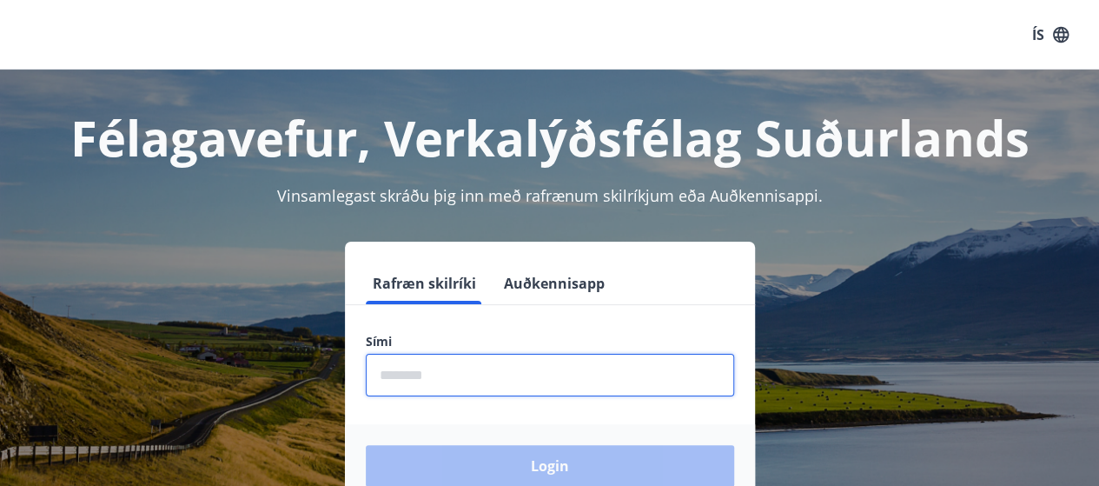
click at [427, 374] on input "phone" at bounding box center [550, 375] width 368 height 43
type input "********"
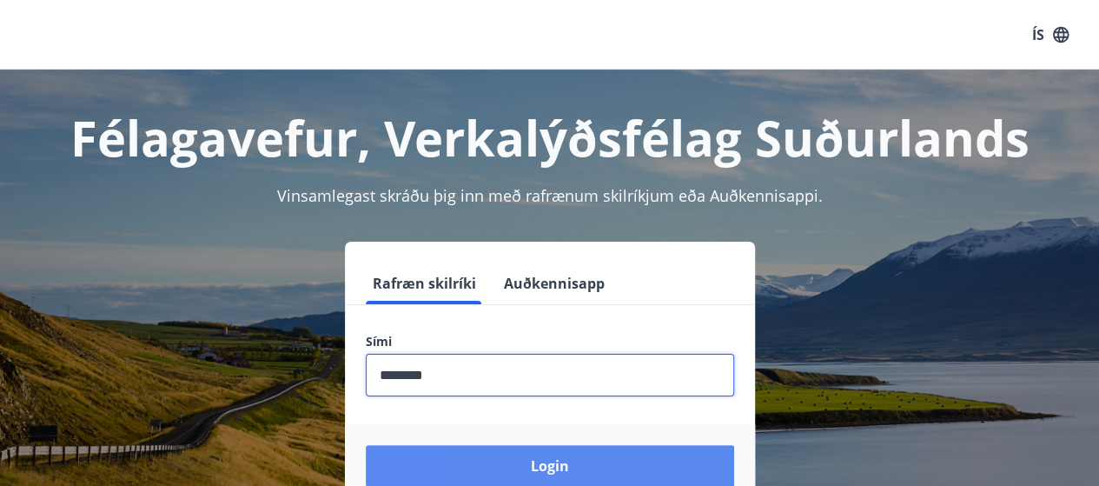
click at [567, 466] on button "Login" at bounding box center [550, 466] width 368 height 42
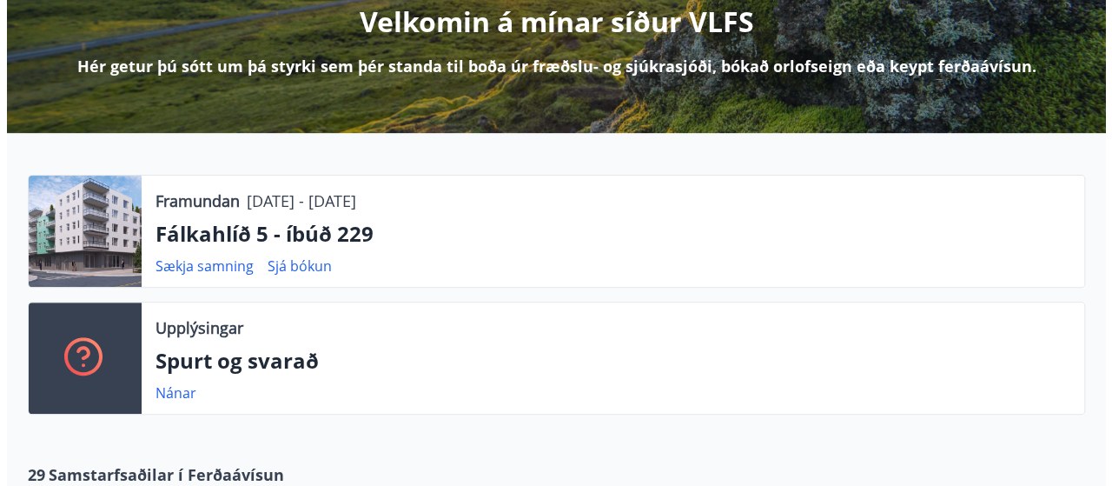
scroll to position [261, 0]
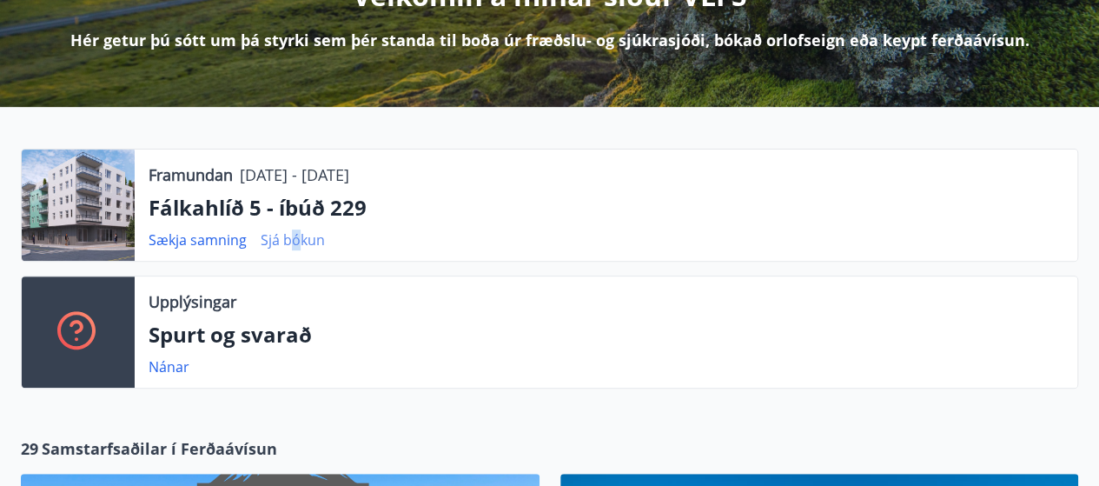
drag, startPoint x: 294, startPoint y: 237, endPoint x: 313, endPoint y: 241, distance: 19.4
click at [294, 237] on link "Sjá bókun" at bounding box center [293, 239] width 64 height 19
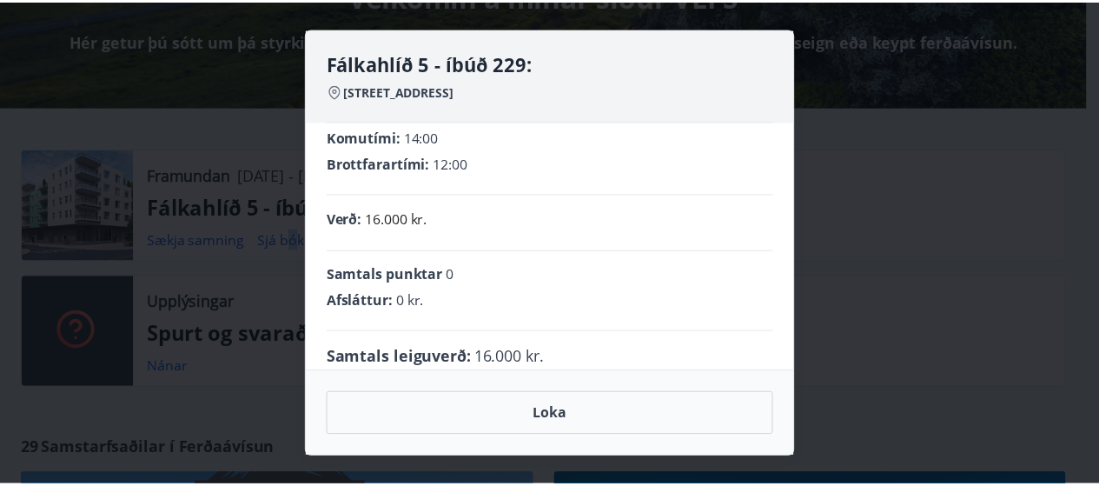
scroll to position [63, 0]
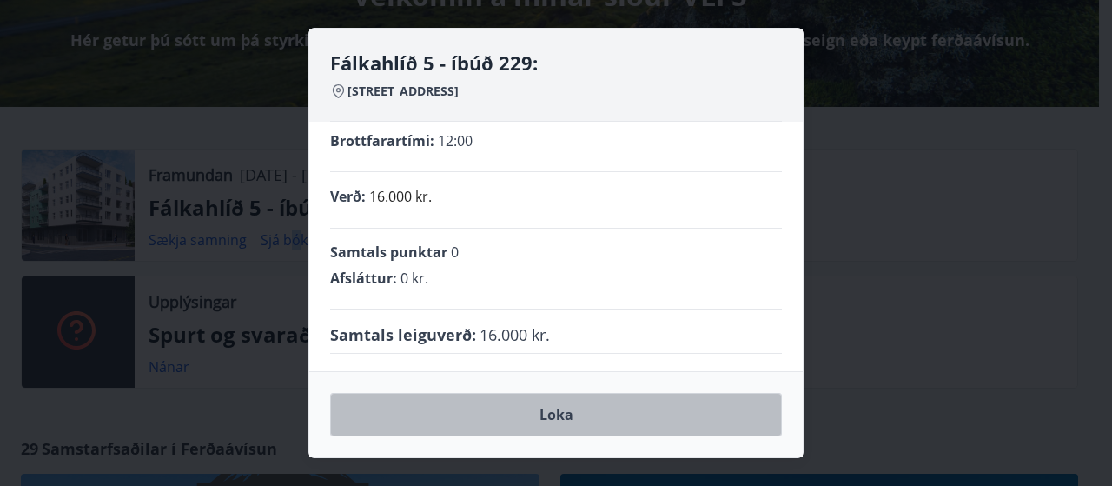
click at [545, 426] on button "Loka" at bounding box center [556, 414] width 452 height 43
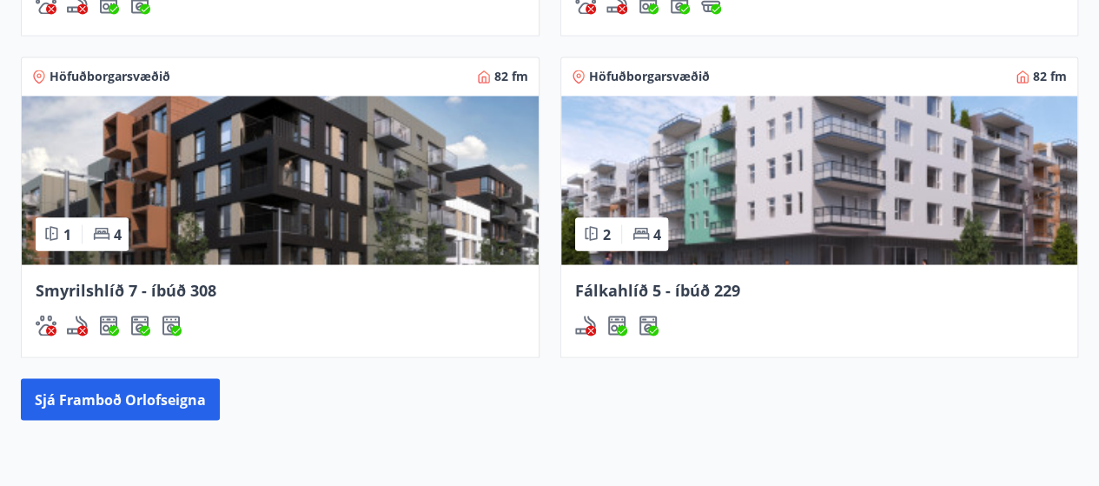
scroll to position [1563, 0]
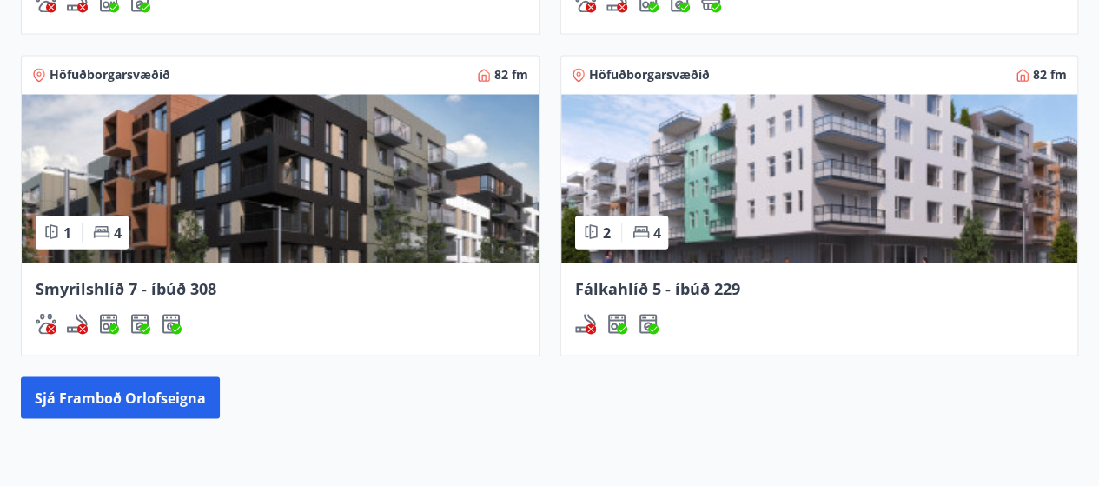
click at [214, 203] on img at bounding box center [280, 178] width 517 height 169
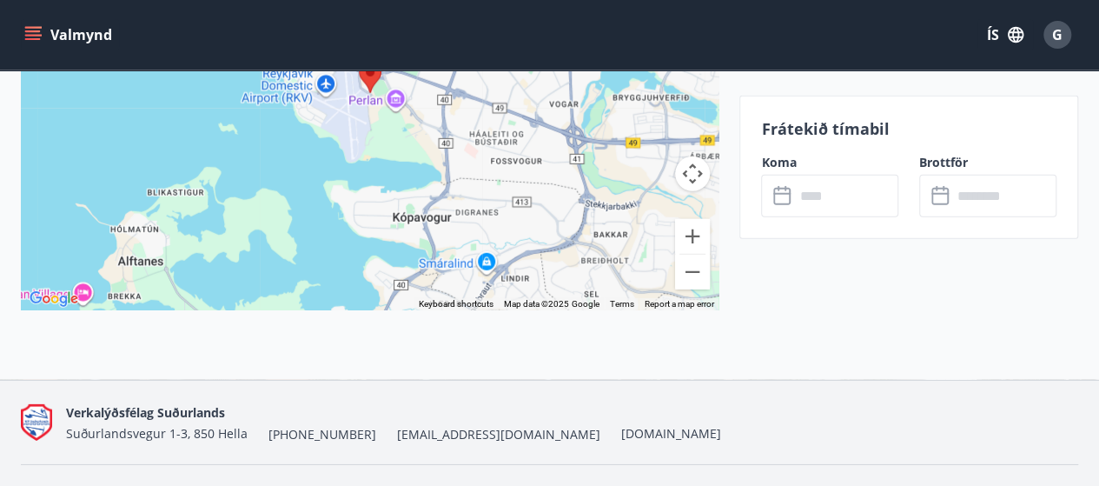
scroll to position [2528, 0]
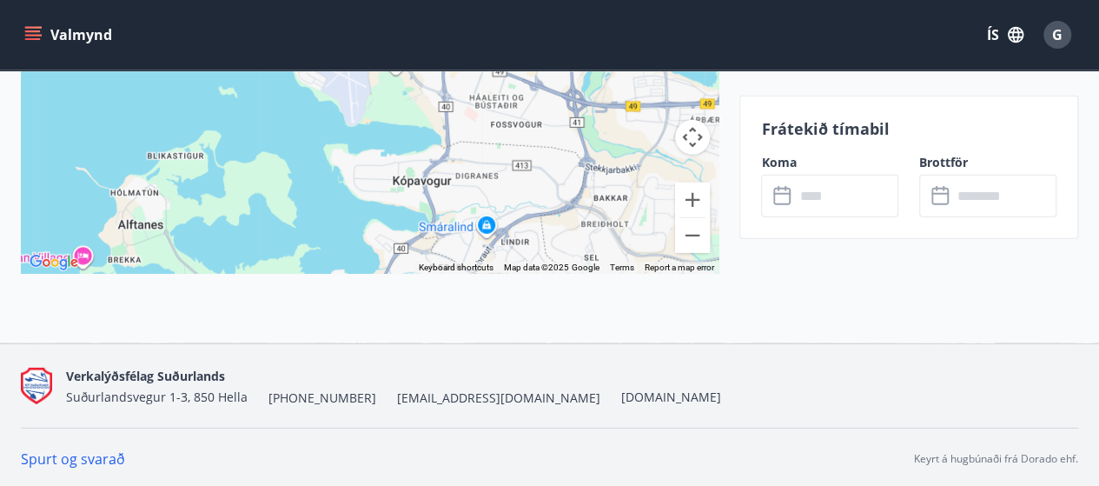
click at [64, 454] on link "Spurt og svarað" at bounding box center [73, 458] width 104 height 19
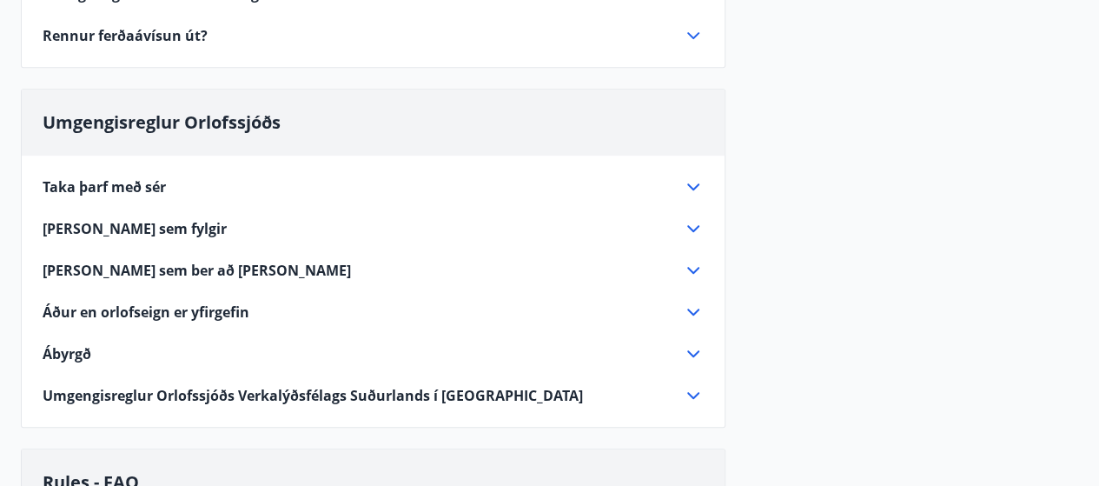
scroll to position [434, 0]
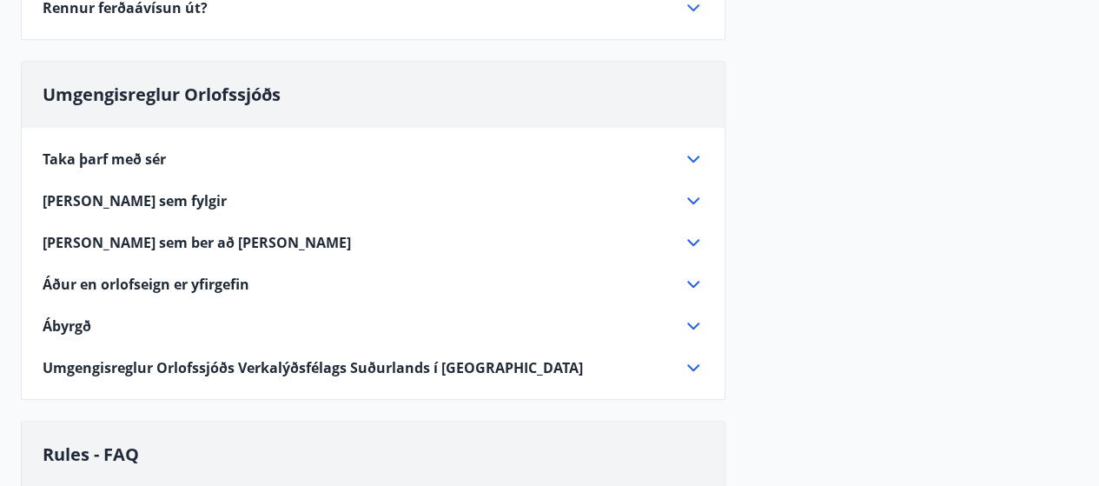
click at [695, 155] on icon at bounding box center [693, 159] width 21 height 21
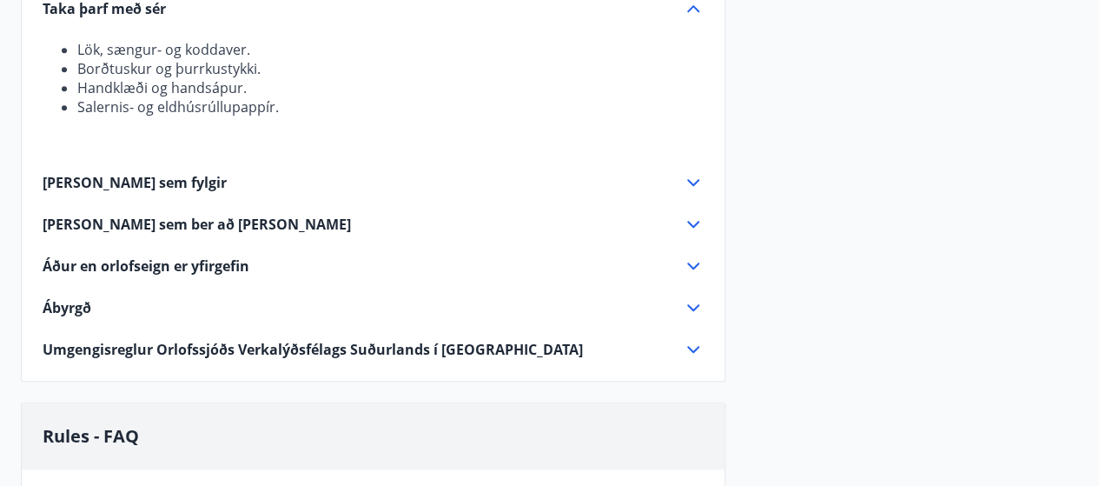
scroll to position [608, 0]
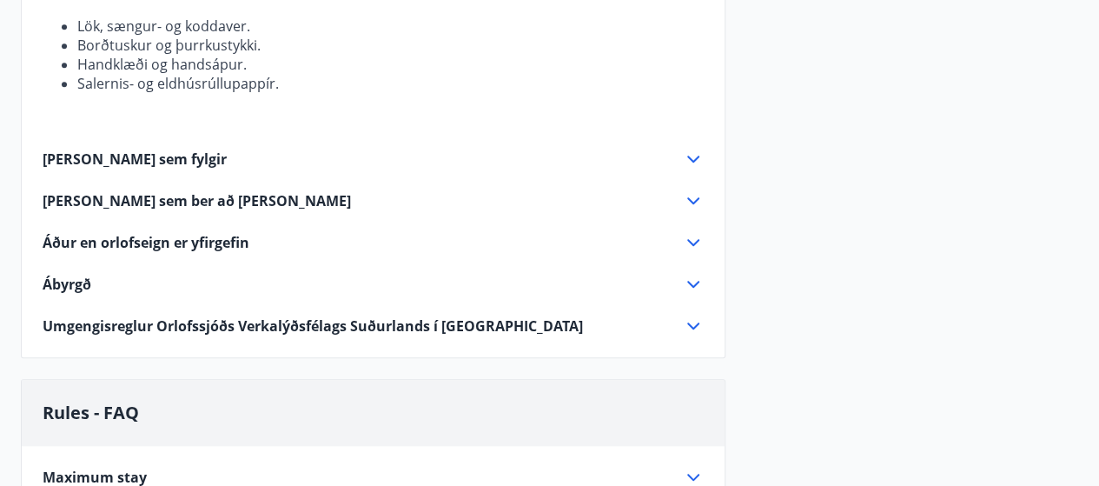
click at [697, 156] on icon at bounding box center [693, 158] width 12 height 7
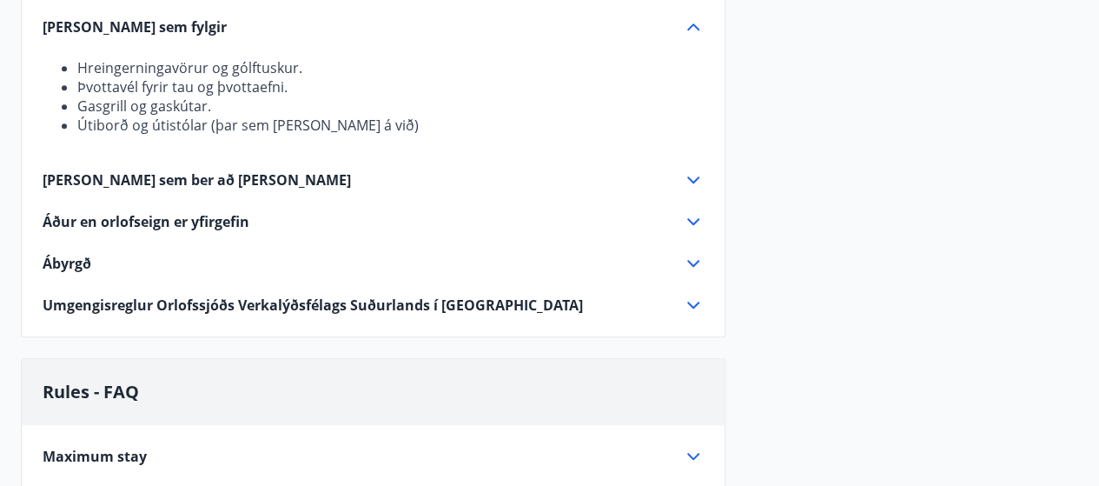
click at [690, 181] on icon at bounding box center [693, 179] width 21 height 21
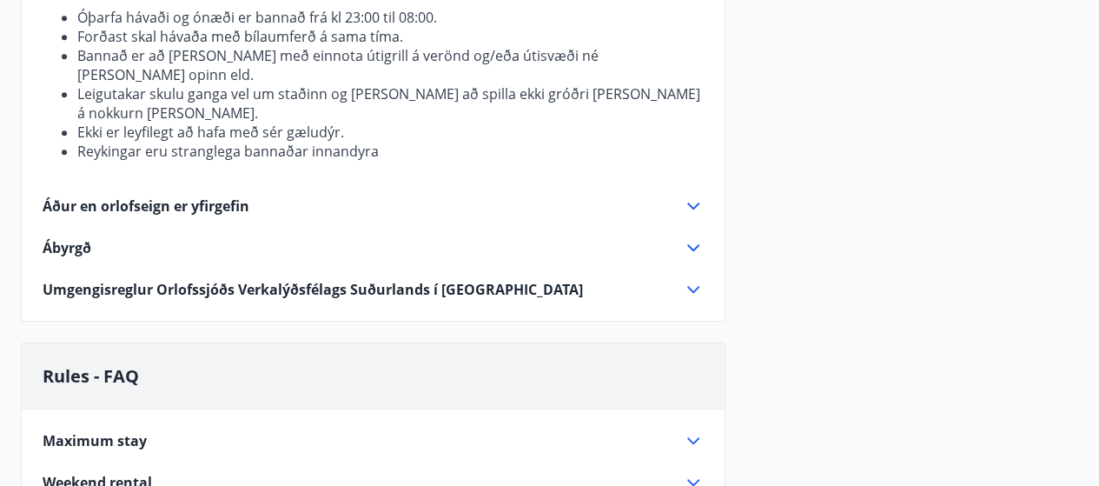
scroll to position [782, 0]
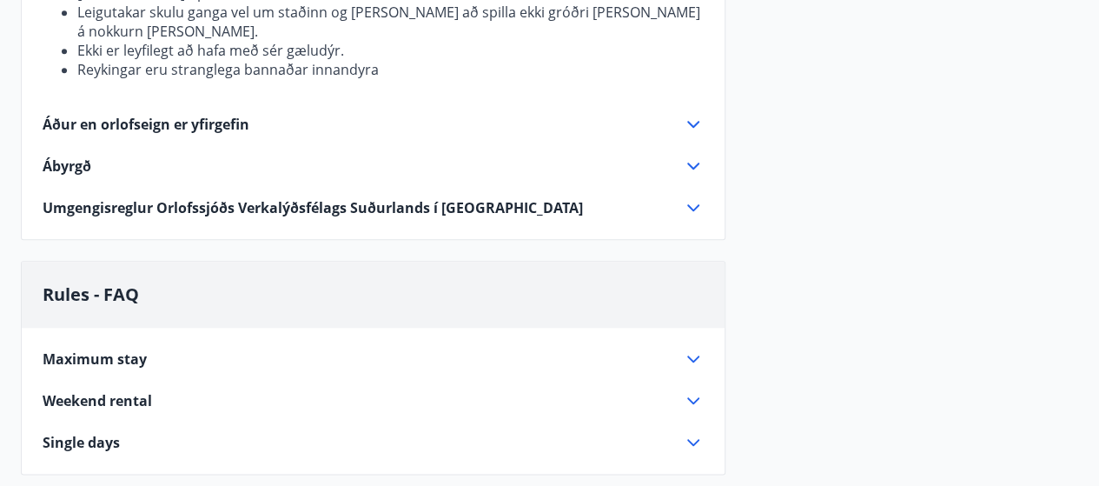
drag, startPoint x: 696, startPoint y: 100, endPoint x: 669, endPoint y: 102, distance: 27.1
click at [695, 114] on icon at bounding box center [693, 124] width 21 height 21
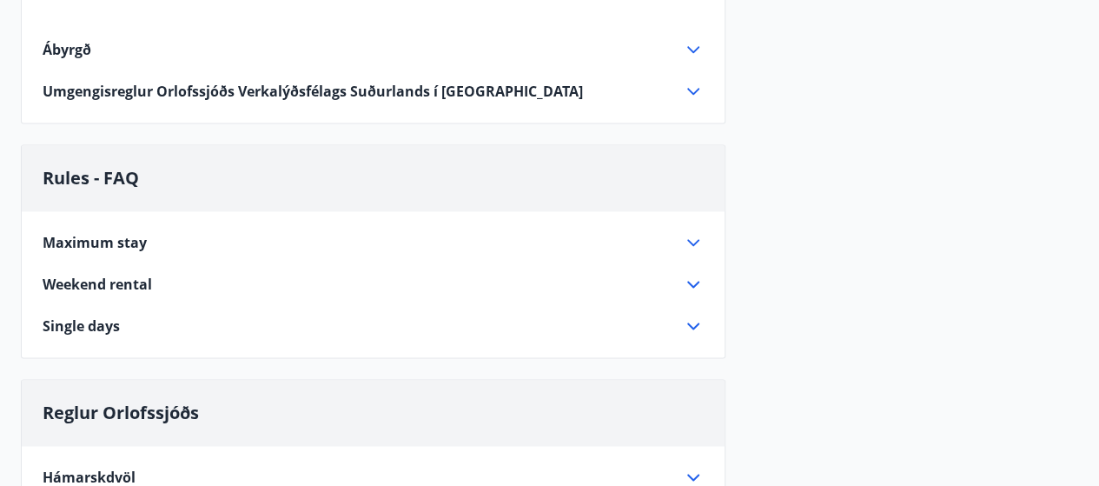
scroll to position [1042, 0]
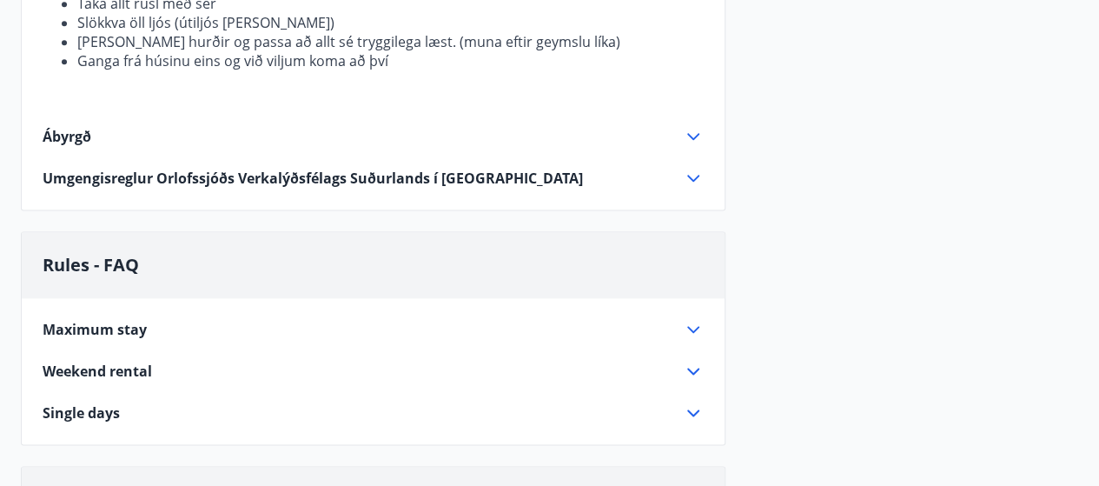
click at [691, 173] on icon at bounding box center [693, 178] width 21 height 21
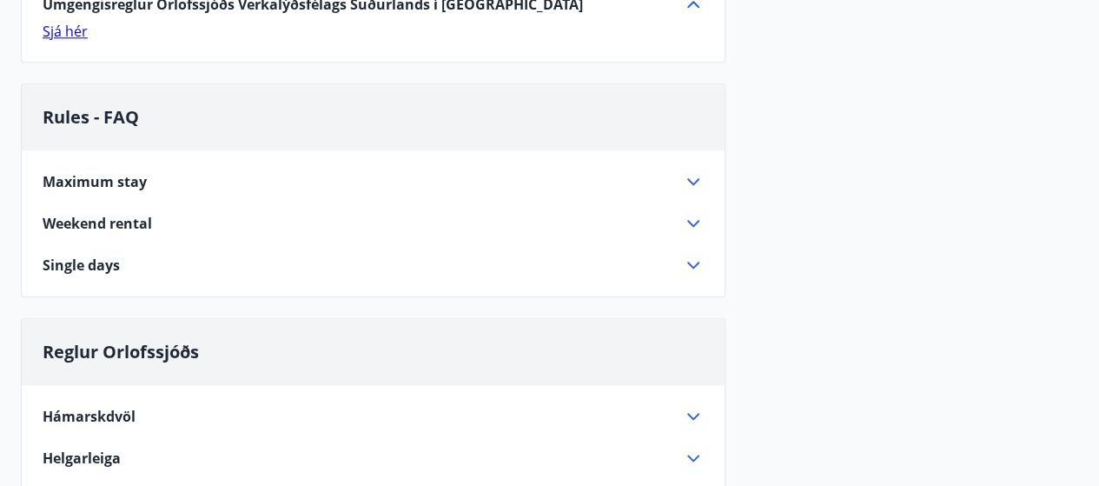
scroll to position [782, 0]
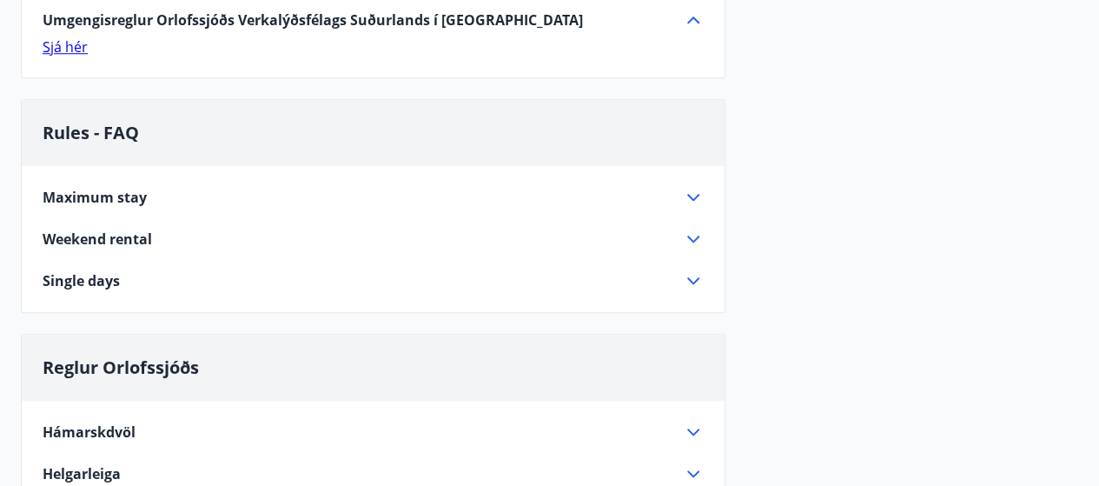
click at [688, 188] on icon at bounding box center [693, 197] width 21 height 21
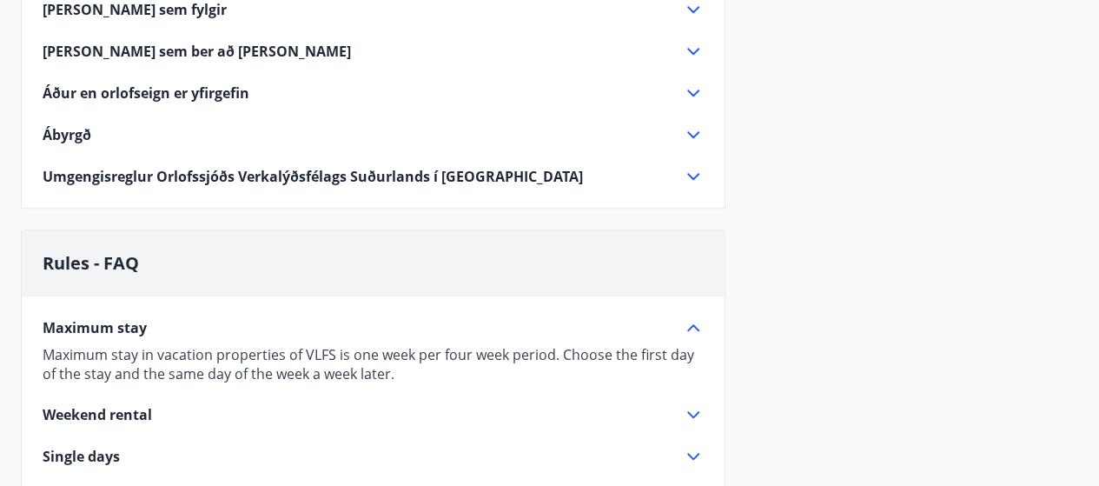
scroll to position [608, 0]
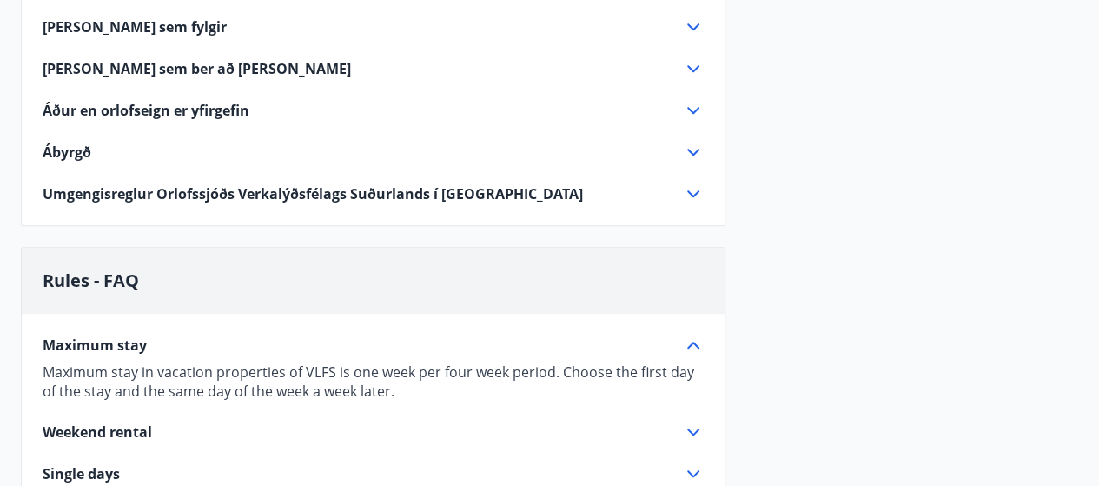
click at [698, 191] on icon at bounding box center [693, 193] width 21 height 21
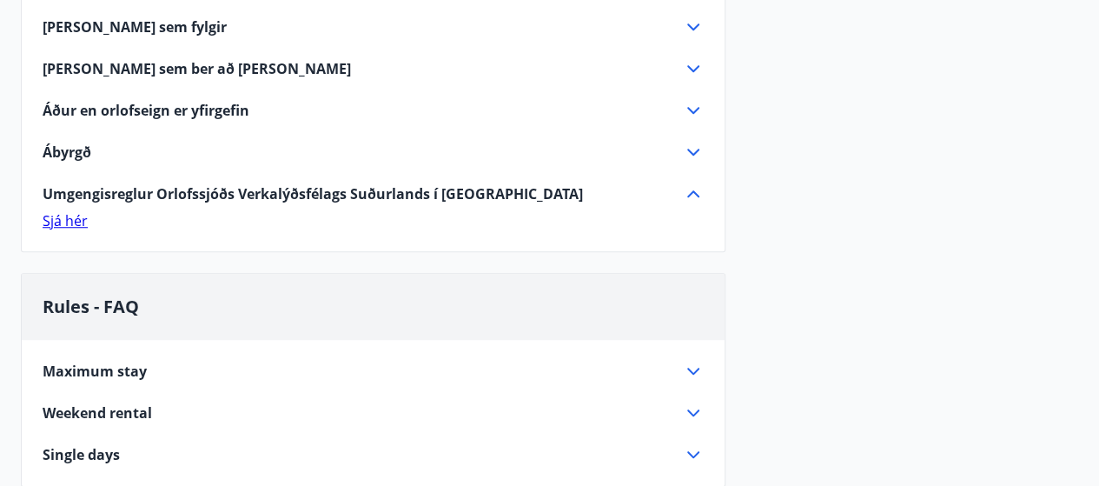
click at [68, 223] on link "Sjá hér" at bounding box center [65, 220] width 45 height 19
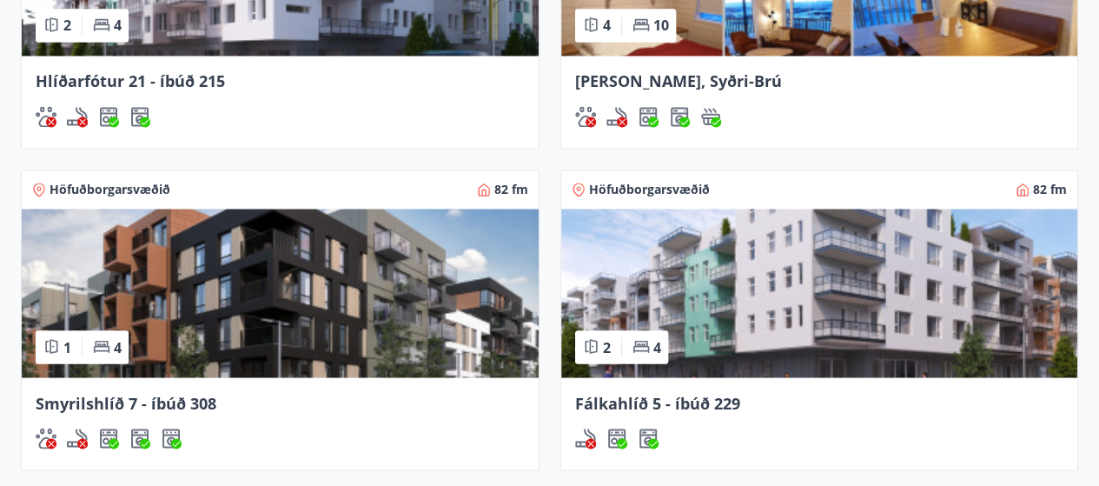
scroll to position [1477, 0]
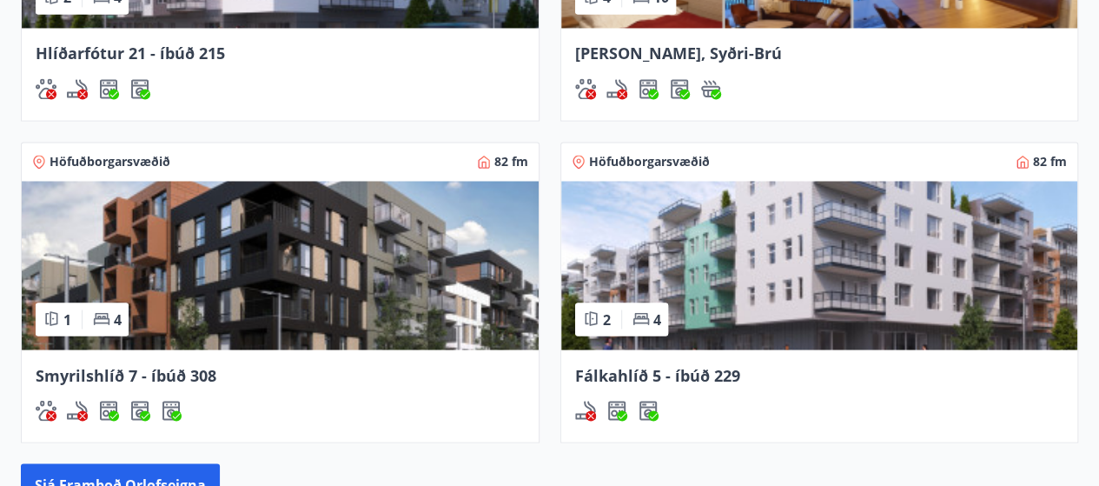
click at [653, 370] on span "Fálkahlíð 5 - íbúð 229" at bounding box center [657, 374] width 165 height 21
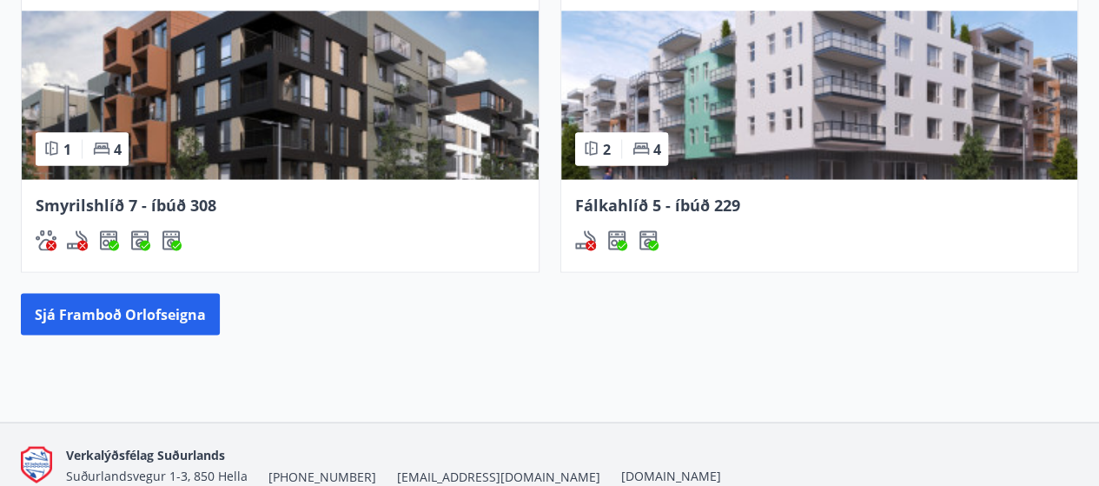
scroll to position [1725, 0]
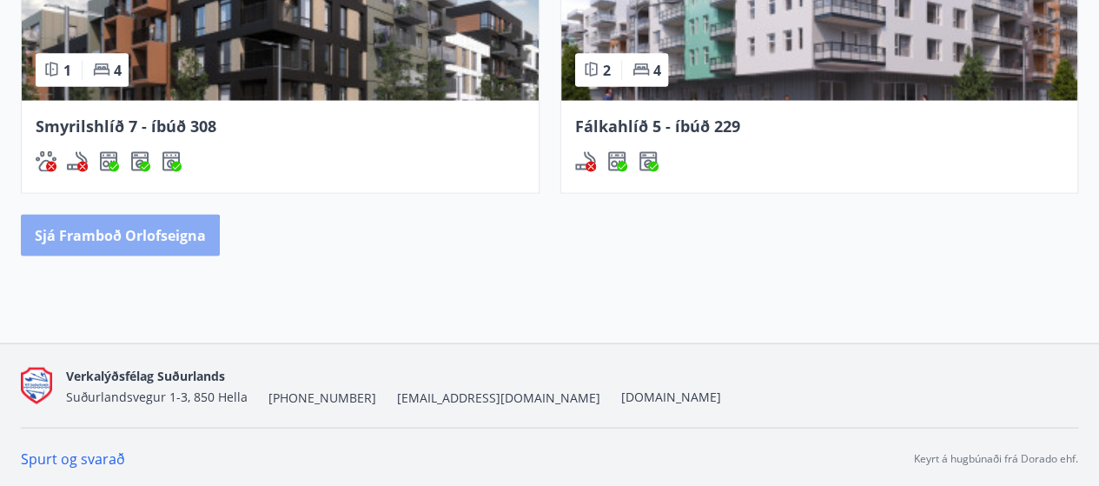
click at [101, 241] on button "Sjá framboð orlofseigna" at bounding box center [120, 236] width 199 height 42
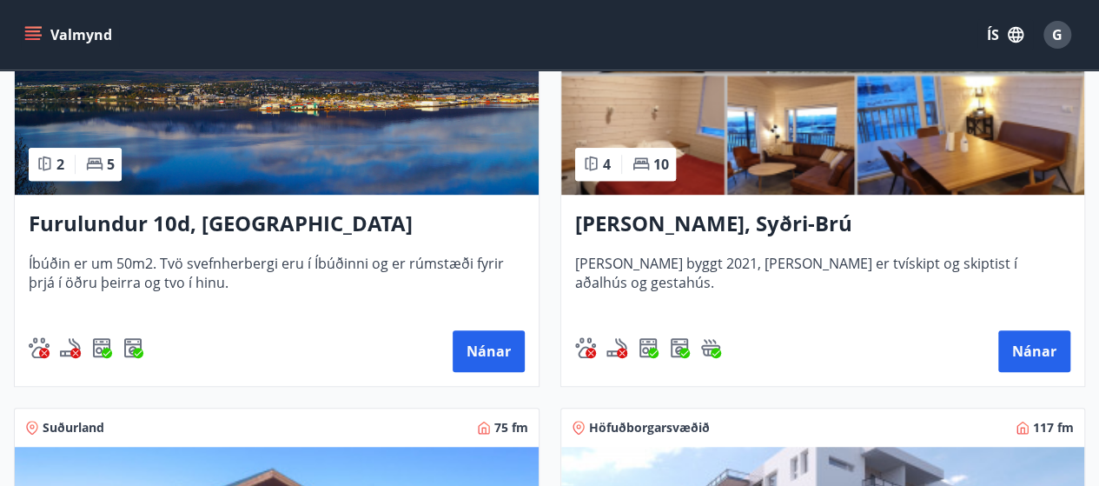
scroll to position [521, 0]
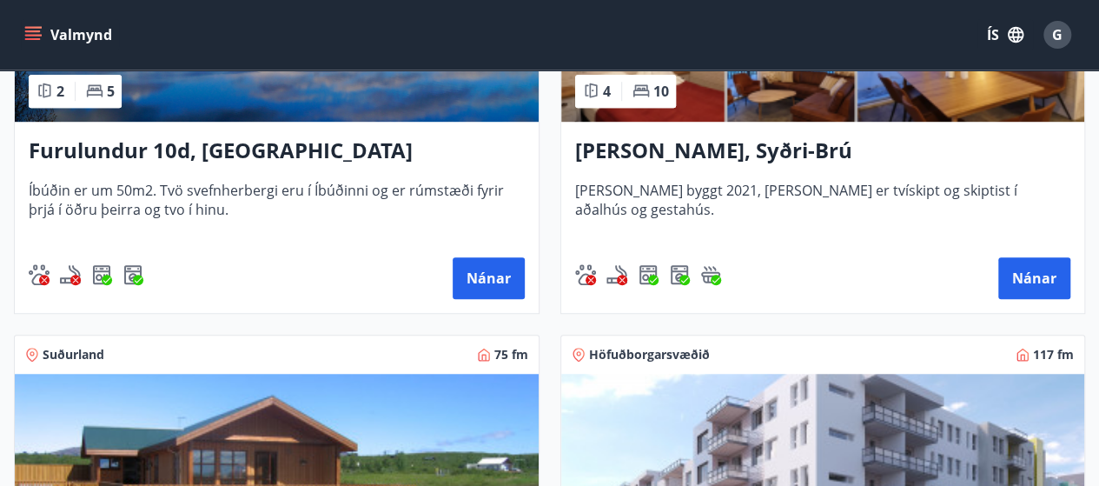
click at [151, 147] on h3 "Furulundur 10d, Akureyri" at bounding box center [277, 150] width 496 height 31
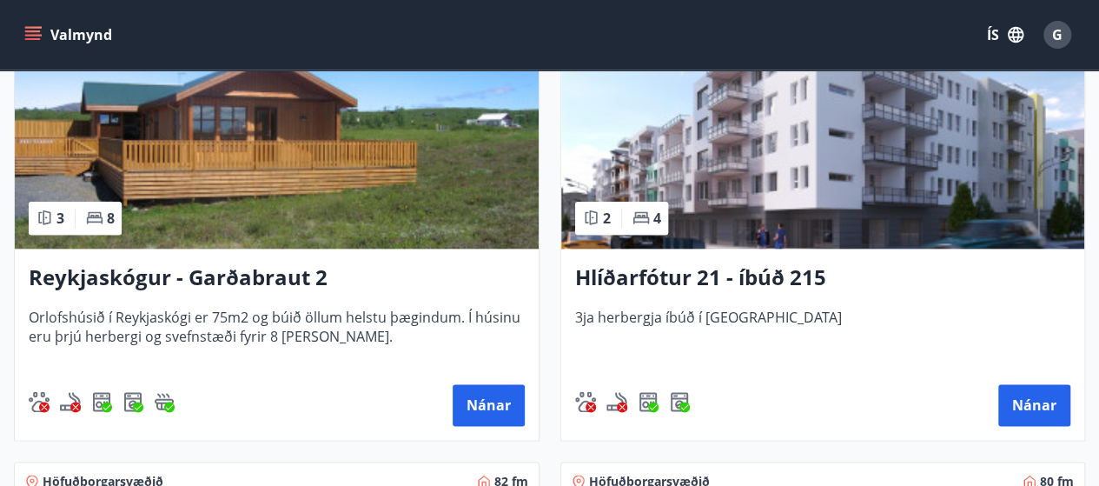
scroll to position [869, 0]
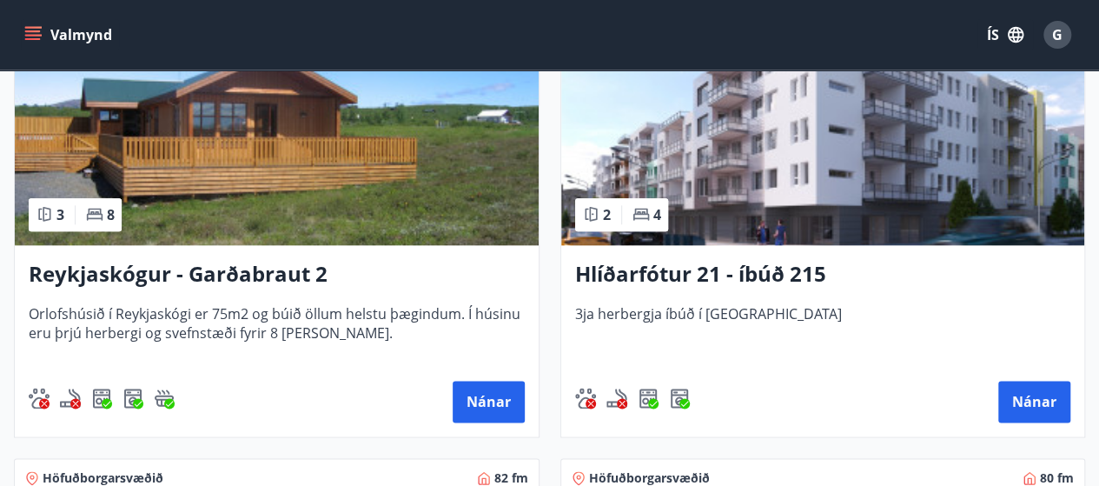
click at [741, 275] on h3 "Hlíðarfótur 21 - íbúð 215" at bounding box center [823, 274] width 496 height 31
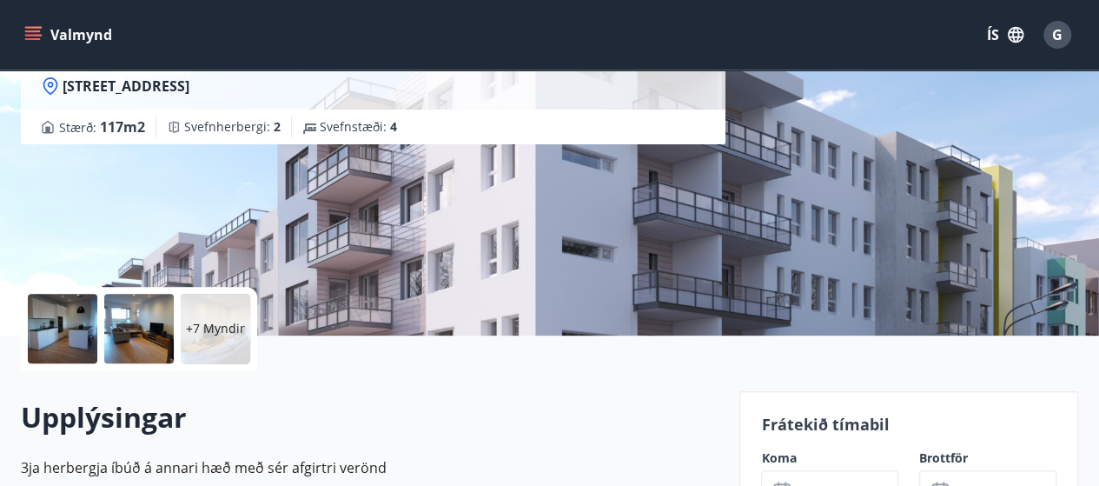
scroll to position [184, 0]
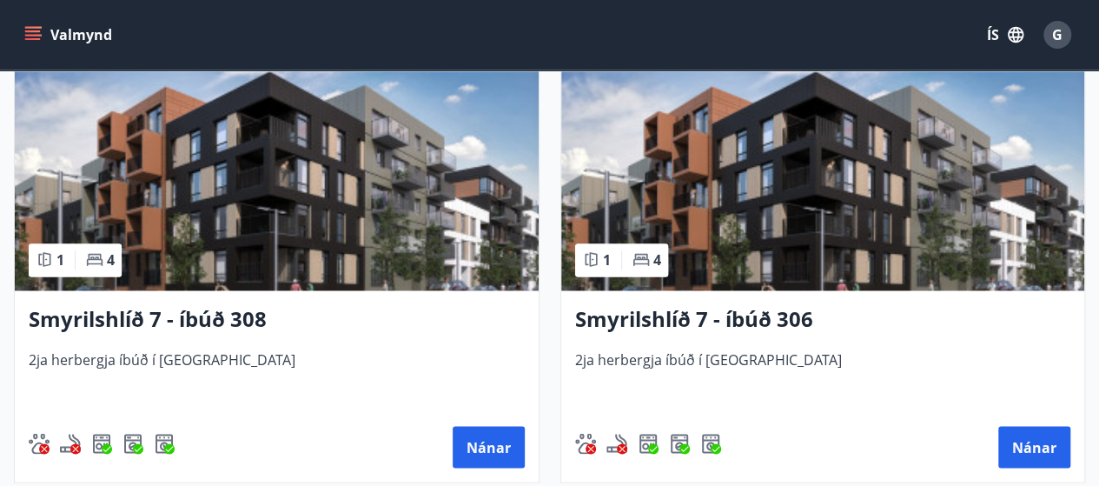
scroll to position [1303, 0]
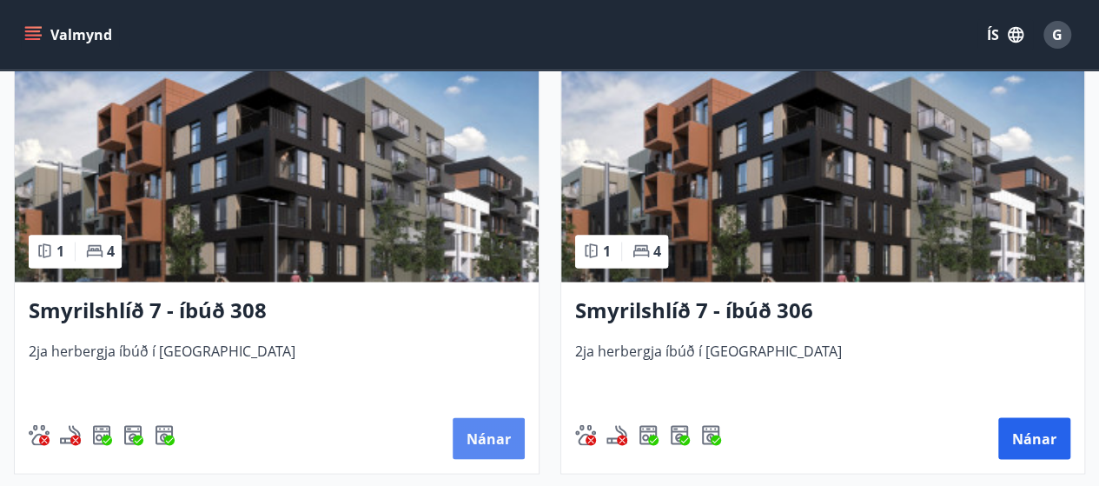
click at [492, 442] on button "Nánar" at bounding box center [489, 438] width 72 height 42
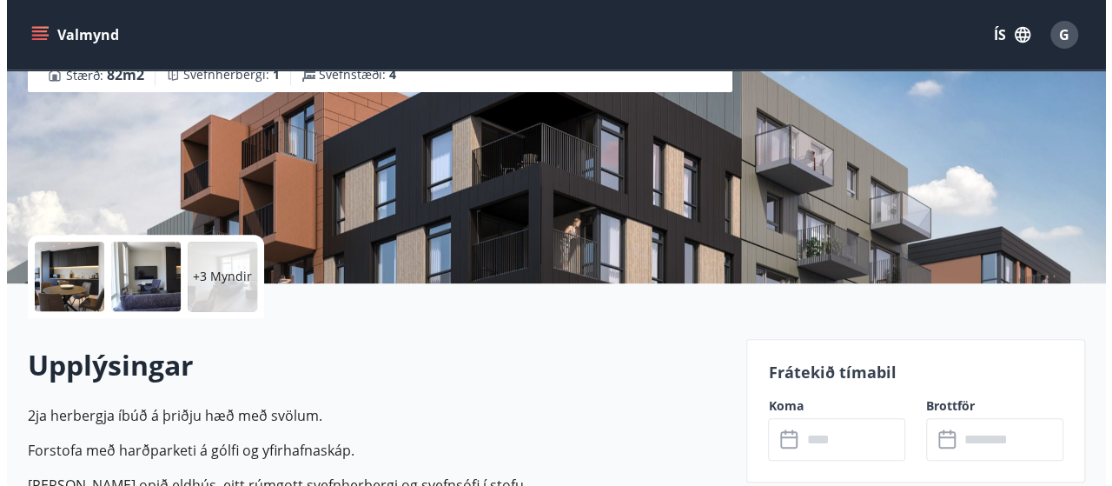
scroll to position [261, 0]
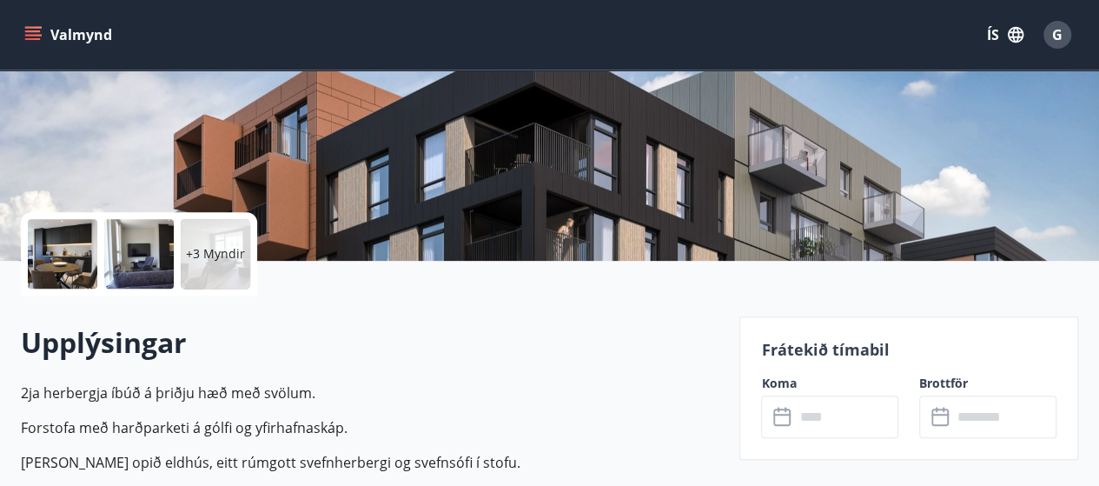
click at [222, 237] on div "+3 Myndir" at bounding box center [215, 253] width 69 height 69
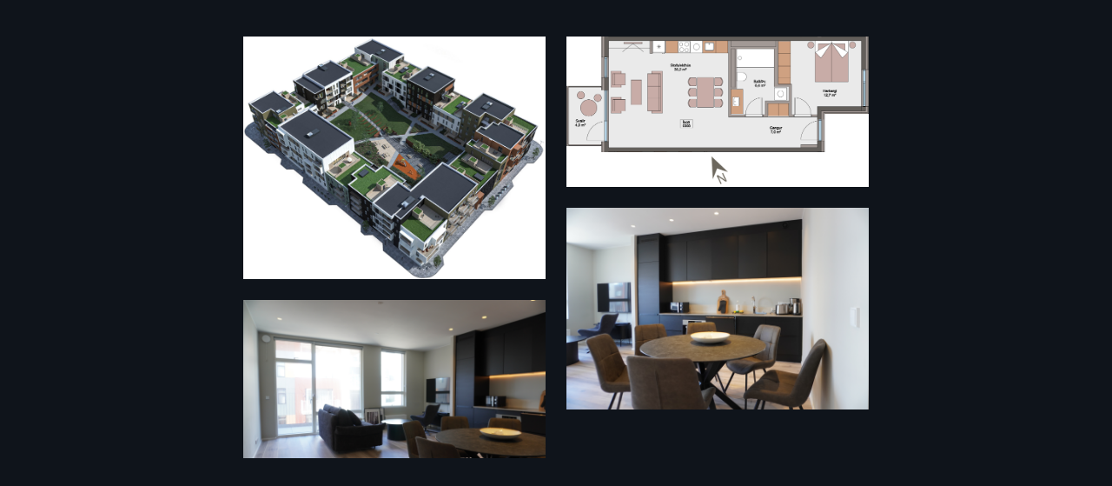
scroll to position [109, 0]
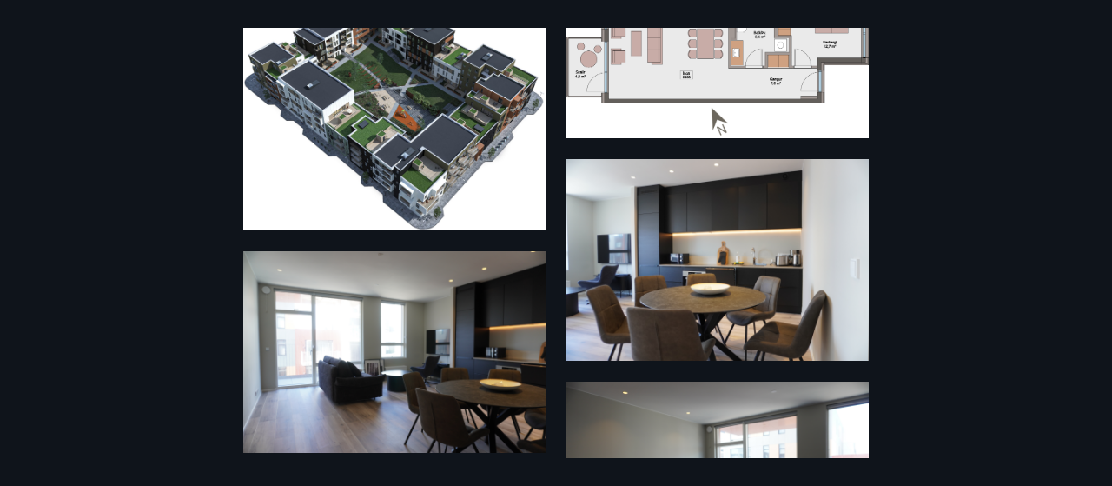
click at [929, 241] on div "9 Myndir" at bounding box center [556, 243] width 1112 height 430
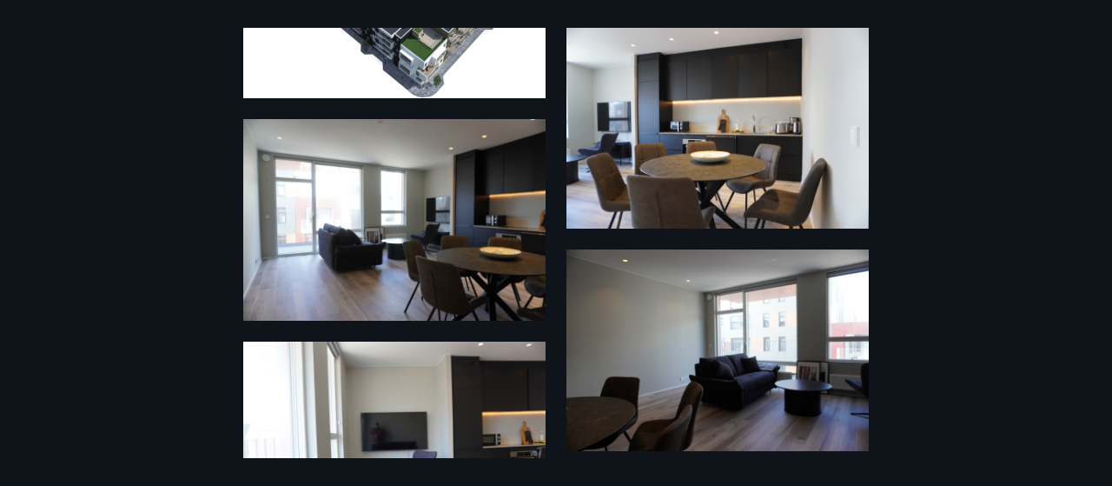
scroll to position [342, 0]
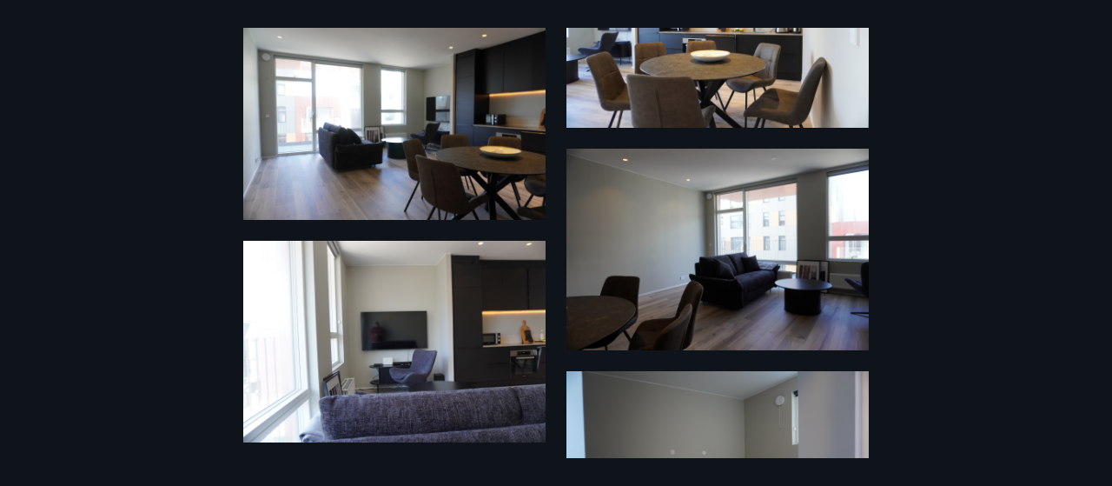
click at [356, 145] on img at bounding box center [394, 119] width 302 height 202
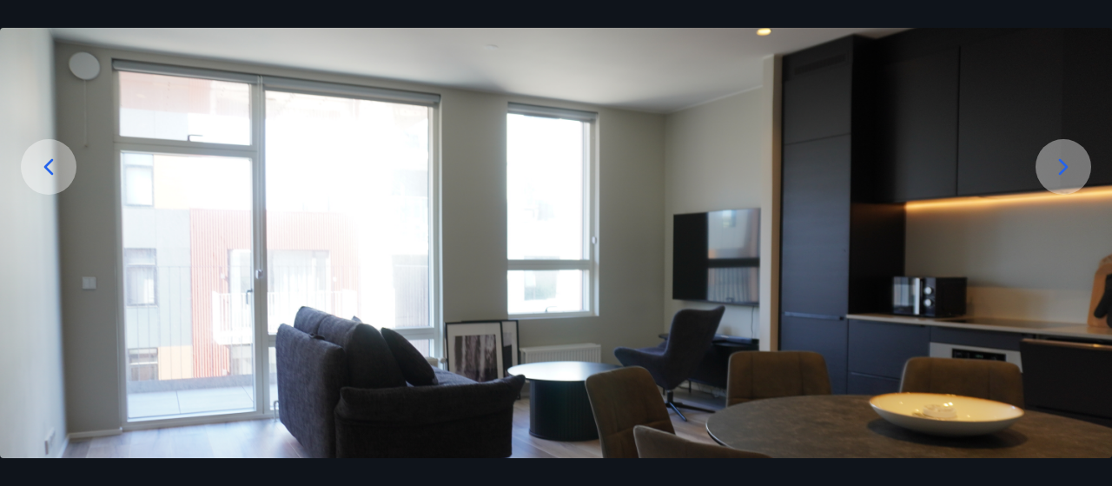
scroll to position [261, 0]
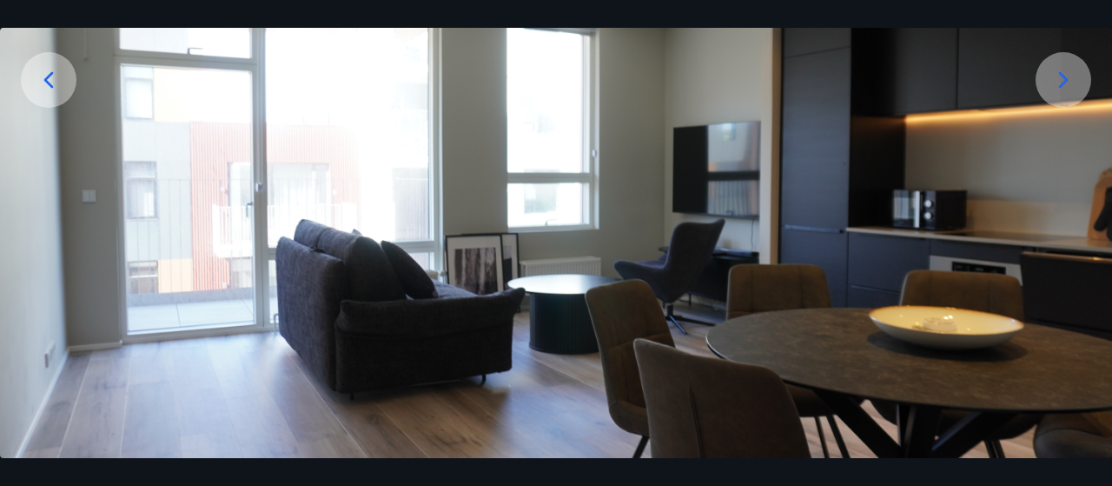
click at [1065, 86] on icon at bounding box center [1063, 80] width 28 height 28
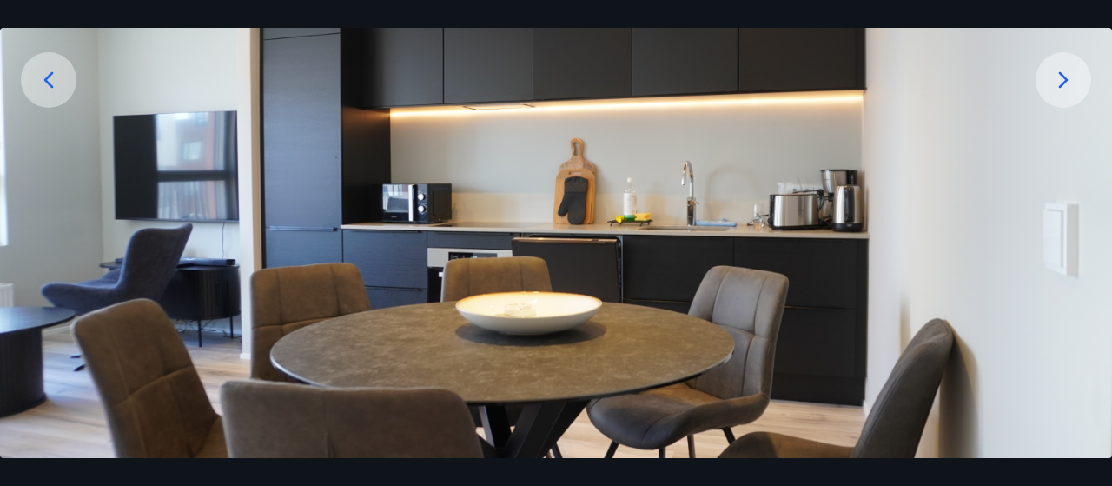
click at [1055, 83] on icon at bounding box center [1063, 80] width 28 height 28
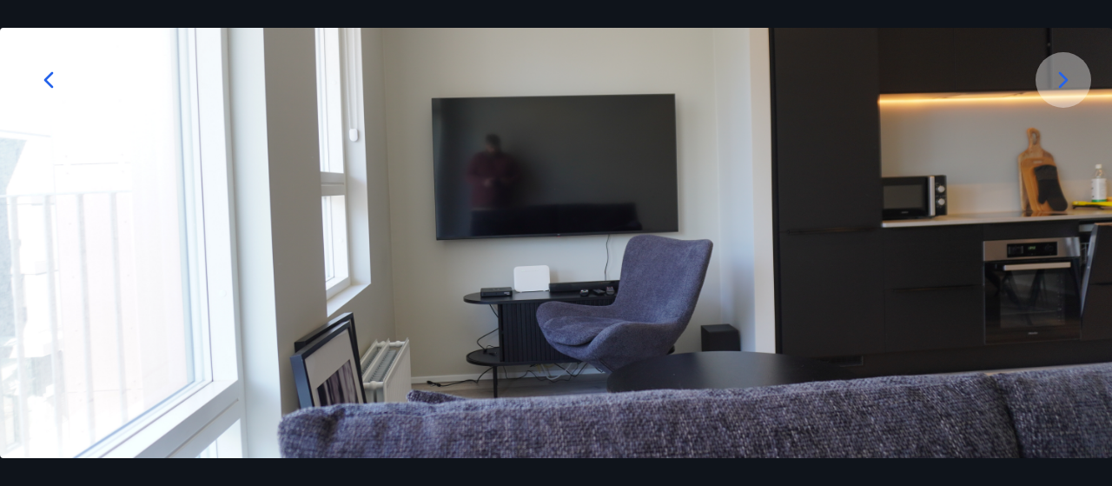
click at [1060, 88] on icon at bounding box center [1064, 79] width 10 height 17
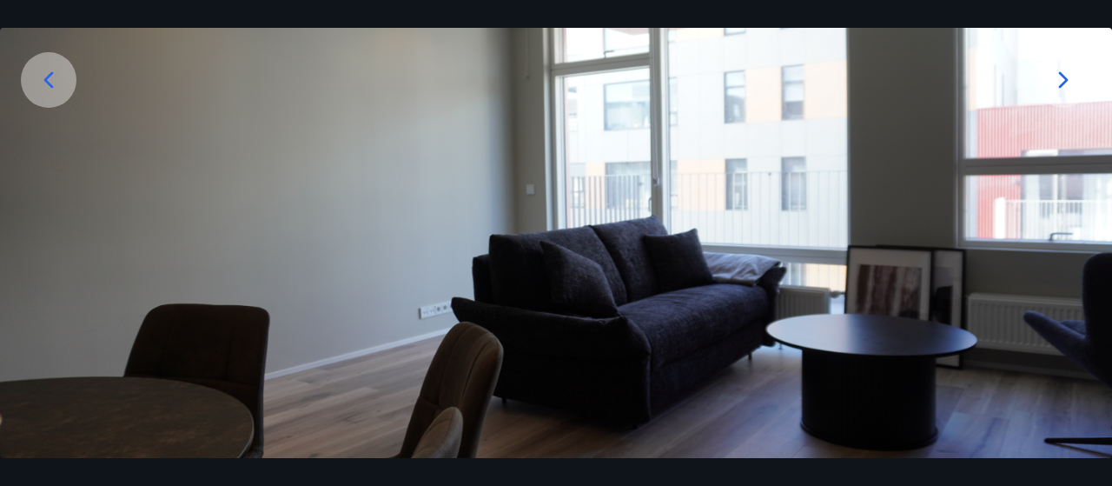
click at [1060, 74] on icon at bounding box center [1064, 79] width 10 height 17
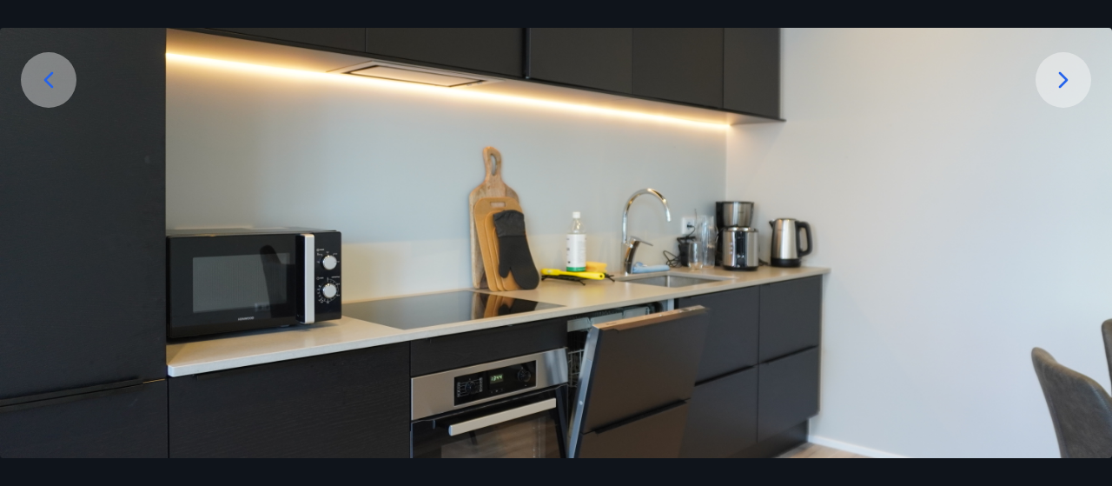
click at [1075, 83] on div at bounding box center [1063, 80] width 56 height 56
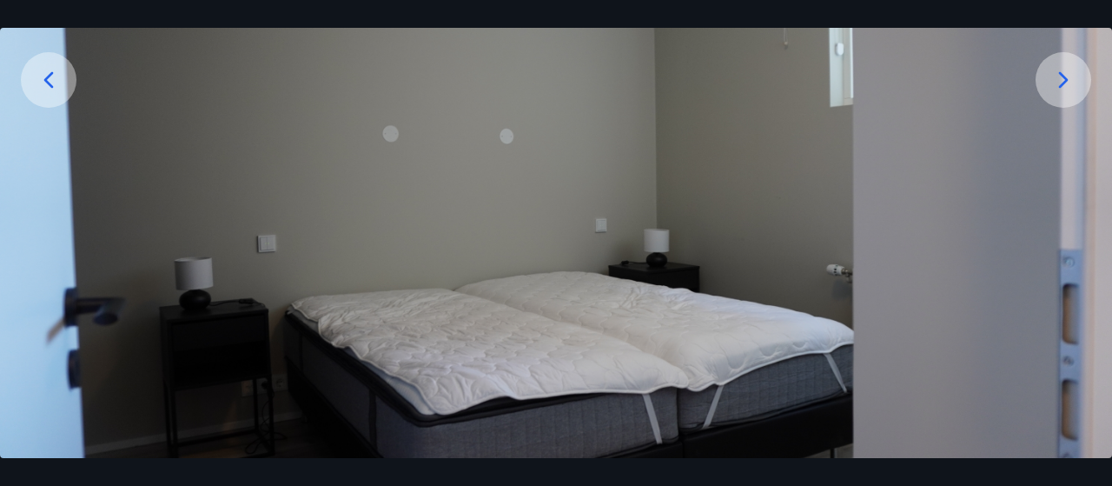
click at [1072, 71] on icon at bounding box center [1063, 80] width 28 height 28
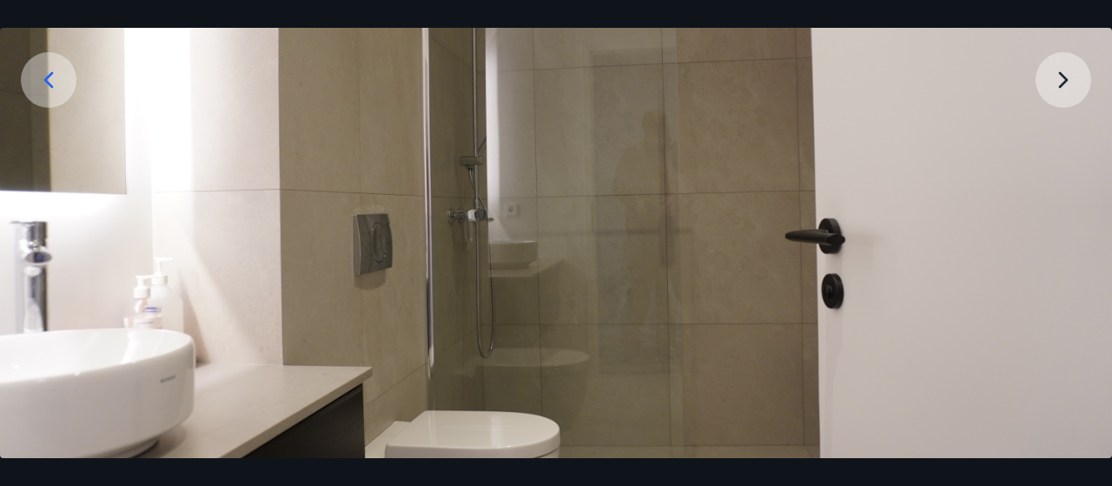
click at [1057, 86] on img at bounding box center [556, 207] width 1112 height 741
click at [1061, 83] on img at bounding box center [556, 207] width 1112 height 741
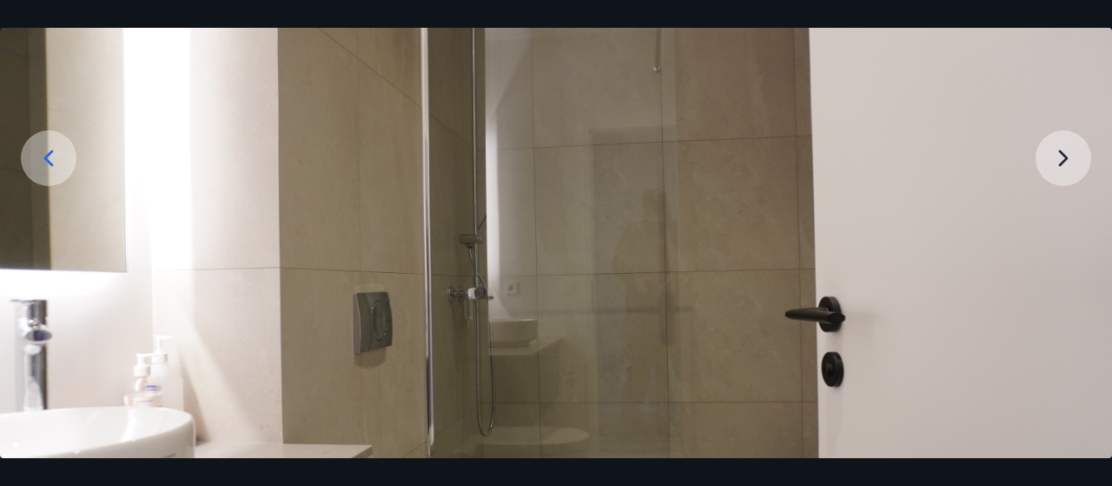
scroll to position [0, 0]
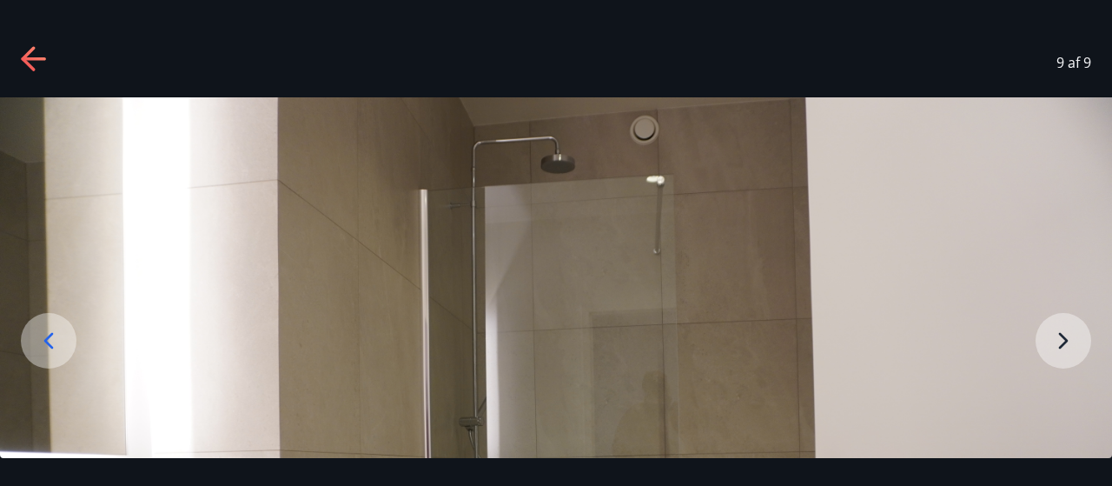
click at [36, 50] on icon at bounding box center [35, 60] width 28 height 28
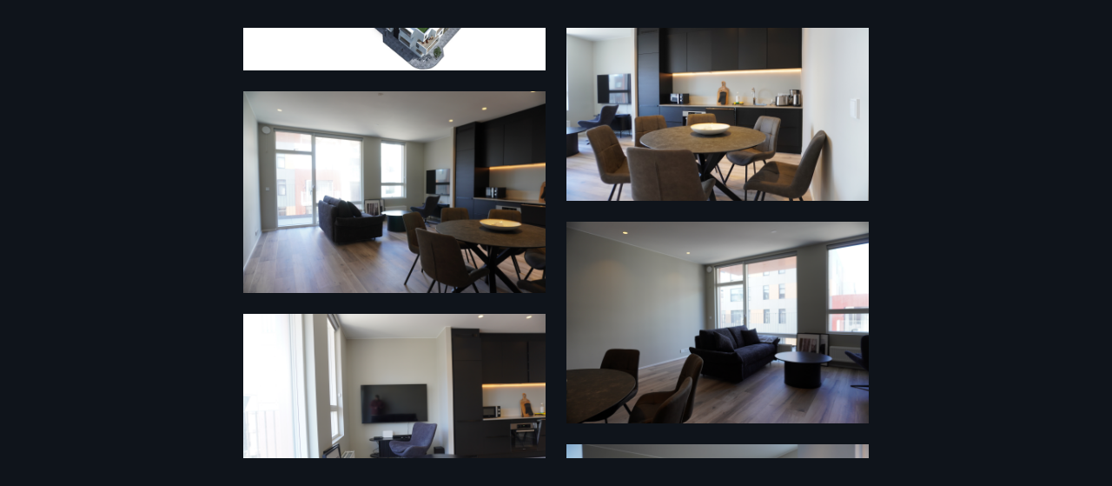
scroll to position [342, 0]
